Goal: Check status

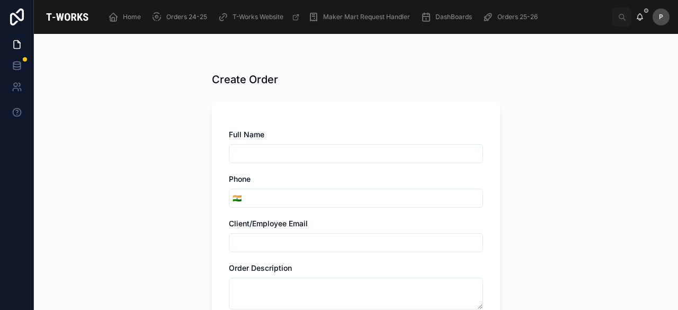
click at [510, 17] on span "Orders 25-26" at bounding box center [517, 17] width 40 height 8
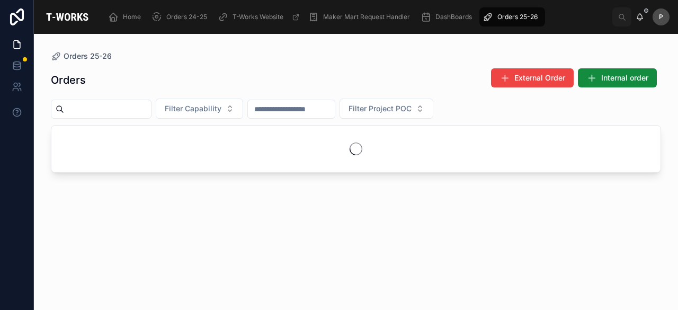
click at [131, 114] on input "text" at bounding box center [107, 109] width 87 height 15
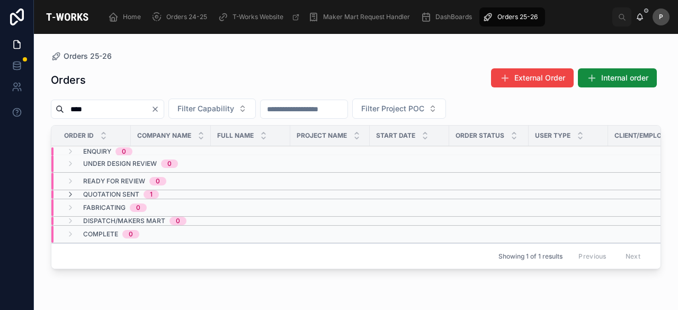
type input "****"
click at [128, 191] on span "Quotation Sent" at bounding box center [111, 194] width 56 height 8
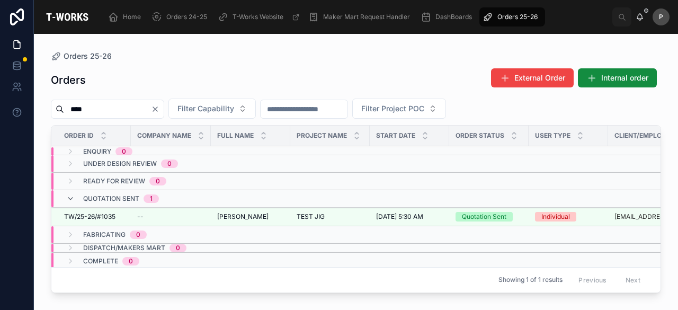
click at [159, 111] on icon "Clear" at bounding box center [155, 109] width 8 height 8
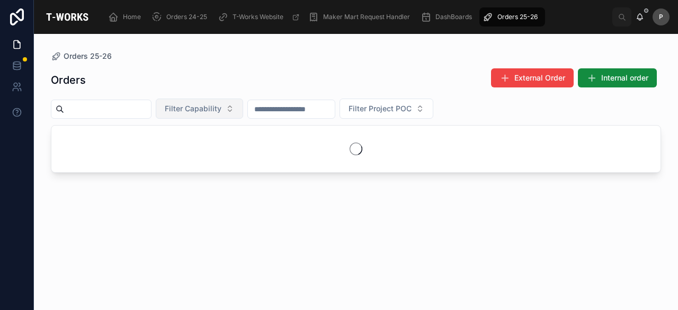
click at [243, 107] on button "Filter Capability" at bounding box center [199, 108] width 87 height 20
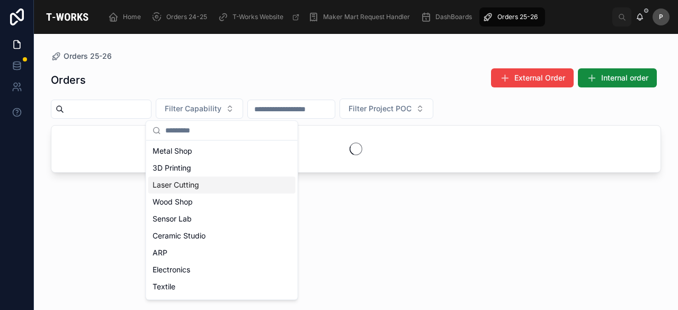
click at [216, 184] on div "Laser Cutting" at bounding box center [221, 184] width 147 height 17
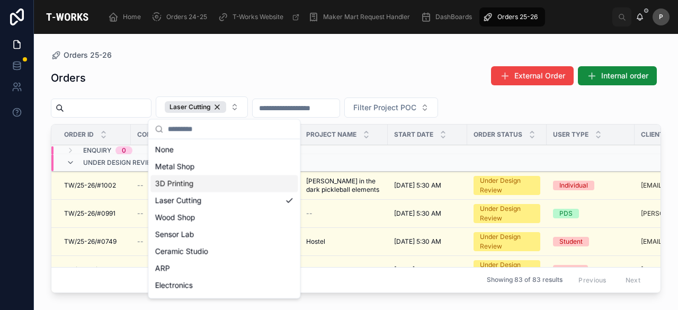
click at [391, 59] on div "Orders External Order Internal order Laser Cutting Filter Project POC Order ID …" at bounding box center [356, 178] width 610 height 238
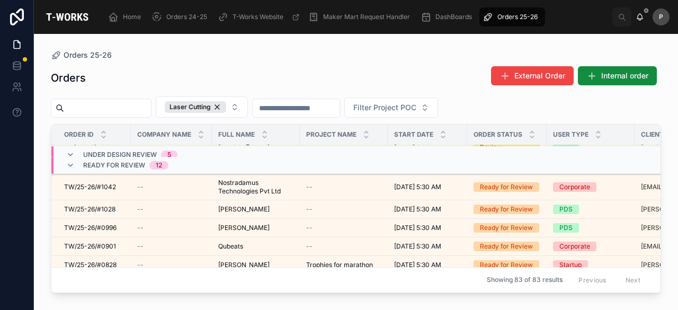
scroll to position [159, 0]
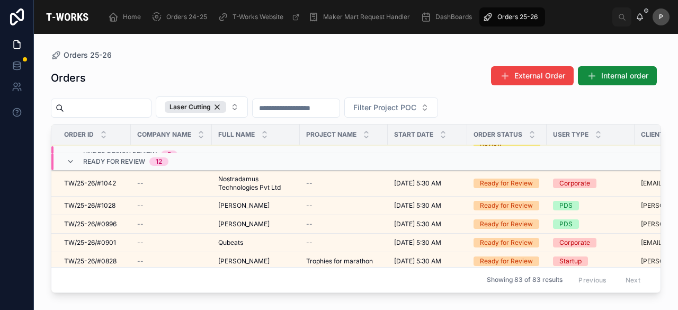
click at [101, 202] on span "TW/25-26/#1028" at bounding box center [89, 205] width 51 height 8
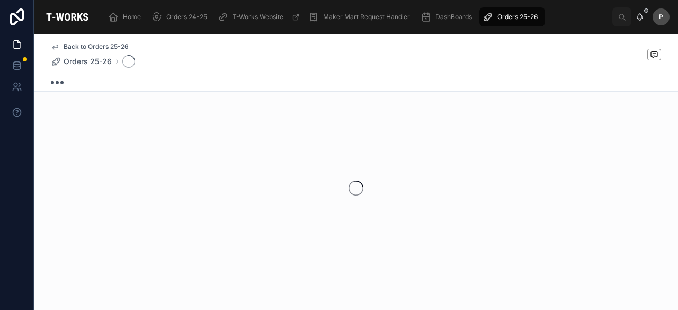
click at [106, 193] on div at bounding box center [356, 187] width 644 height 167
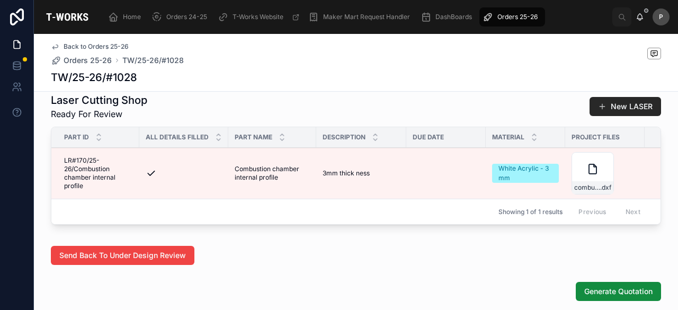
scroll to position [424, 0]
click at [58, 47] on link "Back to Orders 25-26" at bounding box center [90, 46] width 78 height 8
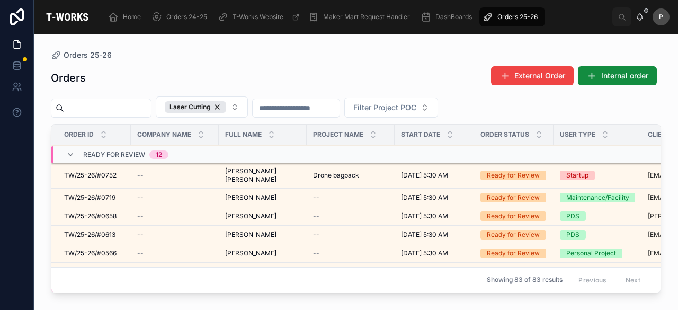
scroll to position [140, 0]
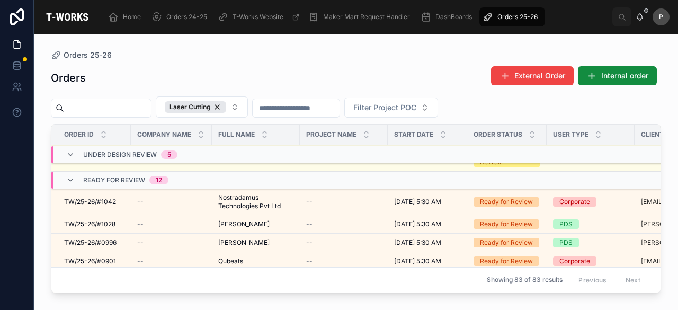
click at [252, 202] on span "Nostradamus Technologies Pvt Ltd" at bounding box center [255, 201] width 75 height 17
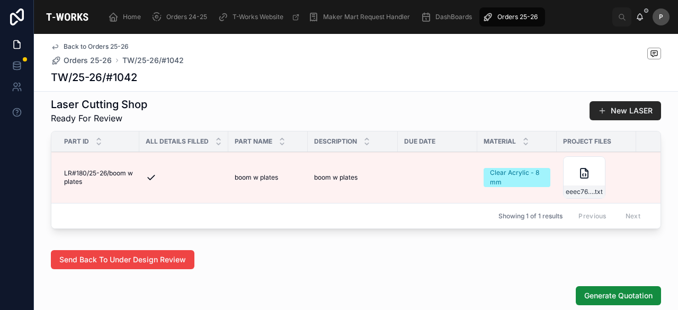
scroll to position [635, 0]
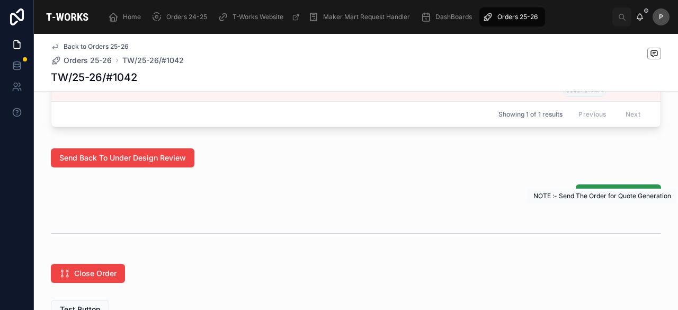
click at [623, 199] on span "Generate Quotation" at bounding box center [618, 194] width 68 height 11
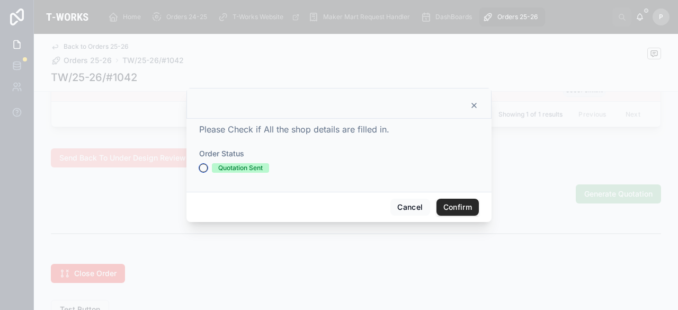
click at [202, 171] on button "Quotation Sent" at bounding box center [203, 168] width 8 height 8
click at [454, 204] on button "Confirm" at bounding box center [457, 207] width 42 height 17
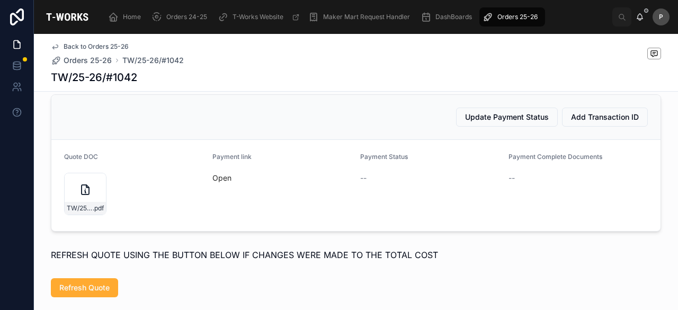
scroll to position [503, 0]
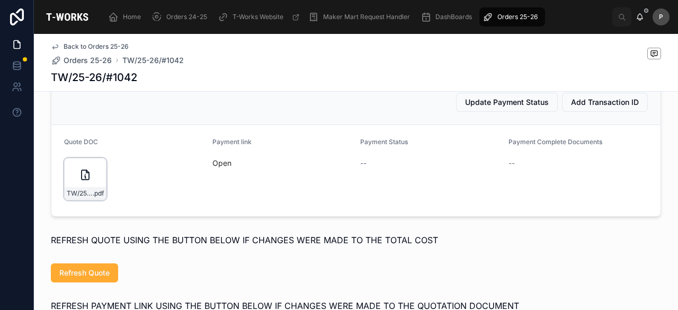
click at [93, 194] on div "TW/25-26/#1042 .pdf" at bounding box center [85, 179] width 42 height 42
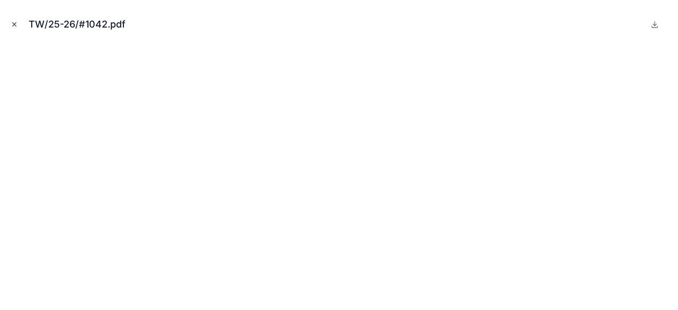
click at [15, 25] on icon "Close modal" at bounding box center [14, 24] width 7 height 7
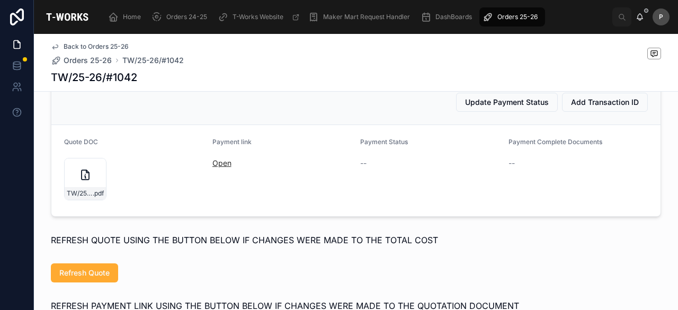
click at [225, 167] on link "Open" at bounding box center [221, 162] width 19 height 9
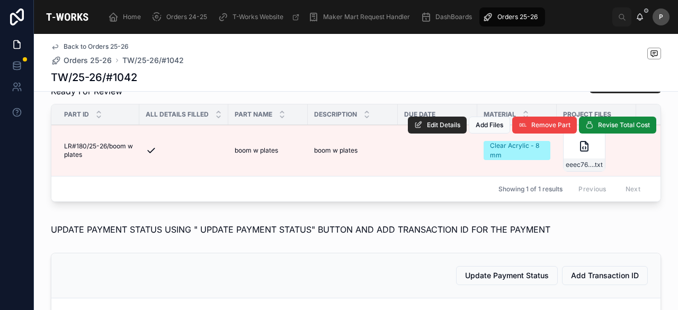
scroll to position [291, 0]
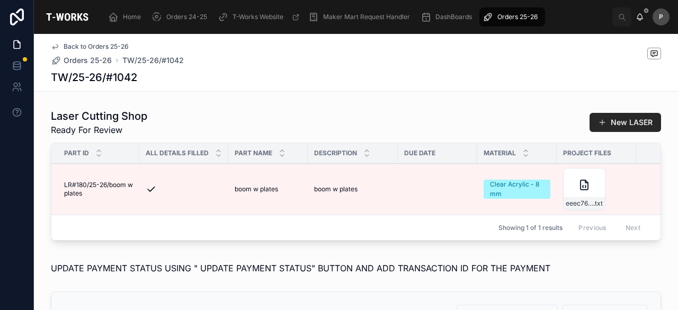
click at [514, 16] on span "Orders 25-26" at bounding box center [517, 17] width 40 height 8
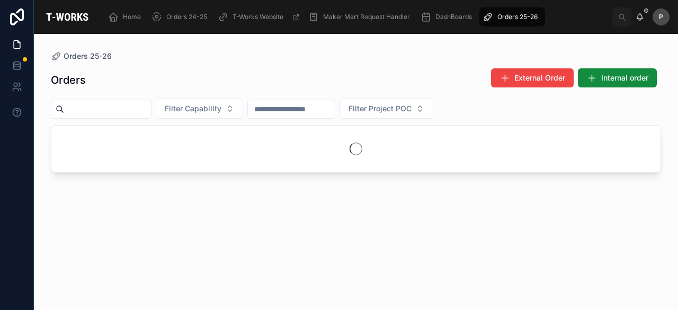
click at [141, 107] on input "text" at bounding box center [107, 109] width 87 height 15
type input "****"
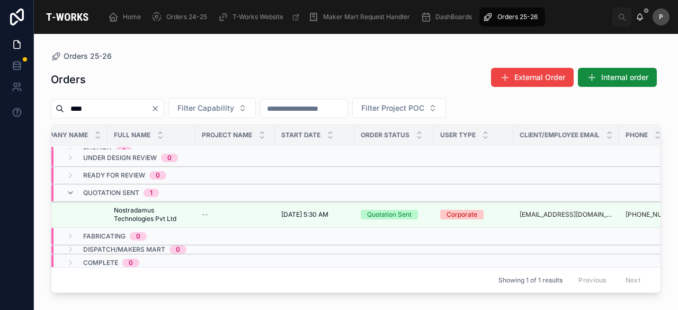
scroll to position [0, 103]
